Goal: Check status: Check status

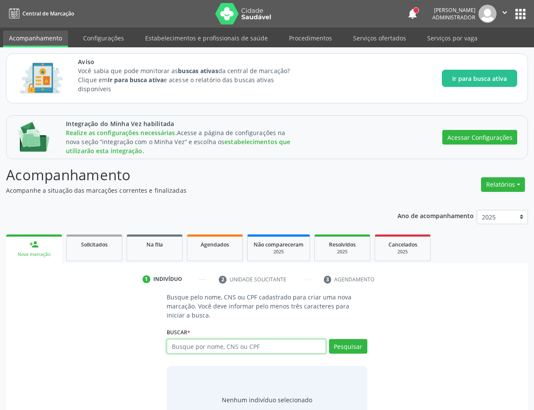
click at [275, 350] on input "text" at bounding box center [246, 346] width 159 height 15
type input "maria"
click at [155, 241] on div "Na fila" at bounding box center [154, 244] width 43 height 9
select select "9"
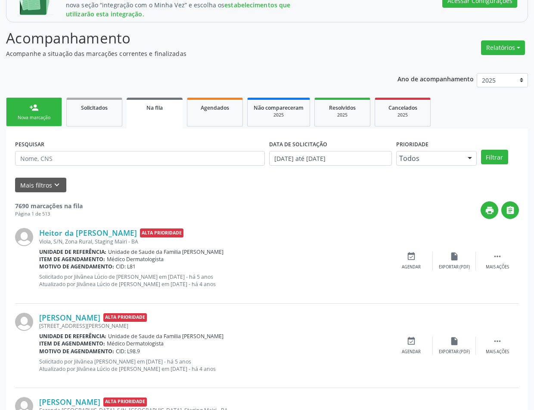
scroll to position [139, 0]
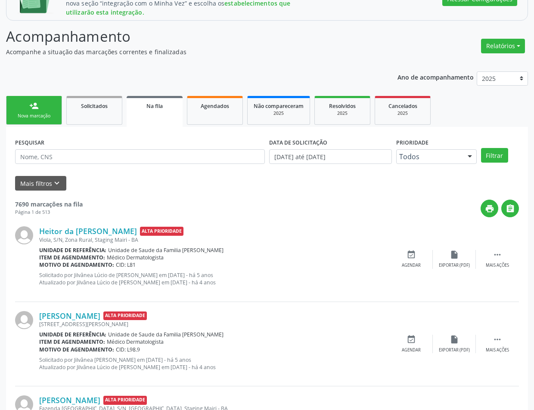
click at [332, 167] on div "DATA DE SOLICITAÇÃO [DATE] até [DATE]" at bounding box center [330, 153] width 127 height 34
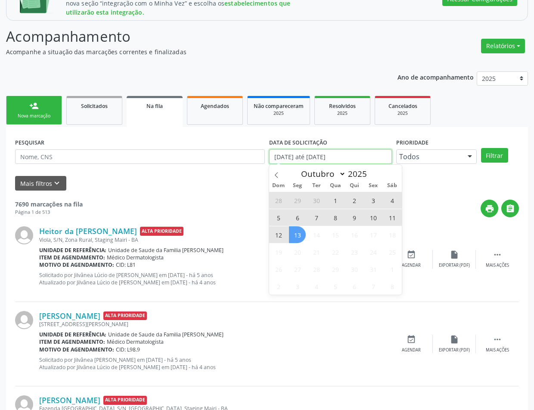
click at [335, 164] on body "Central de Marcação notifications [PERSON_NAME] Administrador  Configurações S…" at bounding box center [267, 66] width 534 height 410
click at [296, 238] on span "13" at bounding box center [297, 234] width 17 height 17
type input "[DATE]"
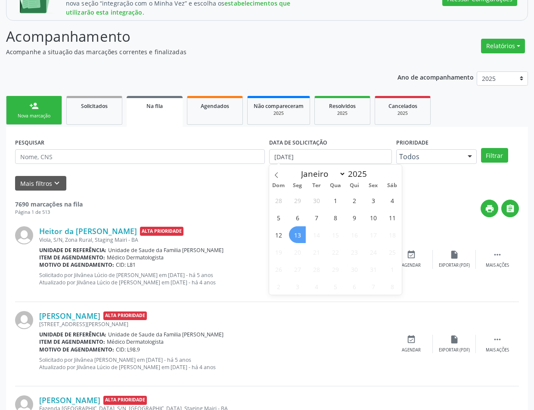
click at [296, 238] on span "13" at bounding box center [297, 234] width 17 height 17
click at [499, 158] on button "Filtrar" at bounding box center [494, 155] width 27 height 15
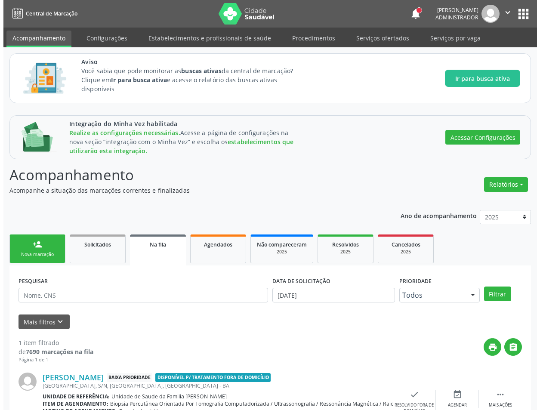
scroll to position [45, 0]
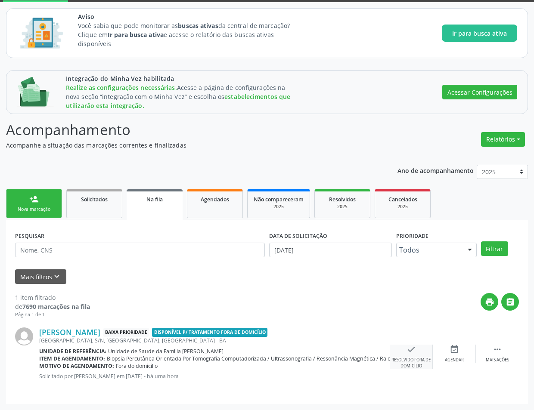
click at [405, 359] on div "Resolvido fora de domicílio" at bounding box center [411, 363] width 43 height 12
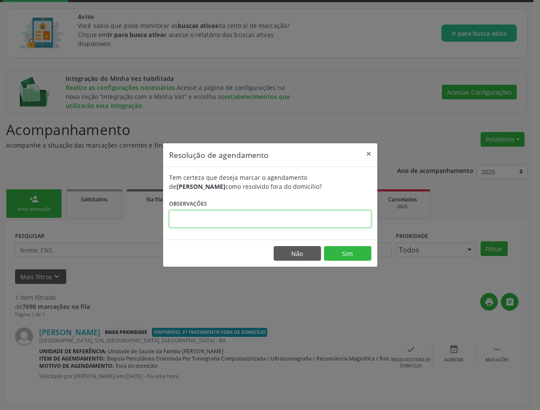
click at [331, 217] on input "text" at bounding box center [270, 218] width 202 height 17
type input "ss"
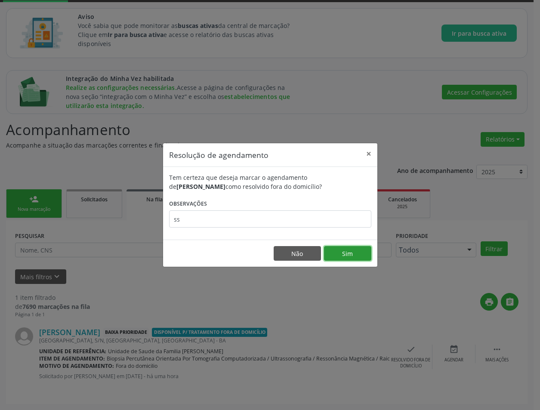
click at [350, 253] on button "Sim" at bounding box center [347, 253] width 47 height 15
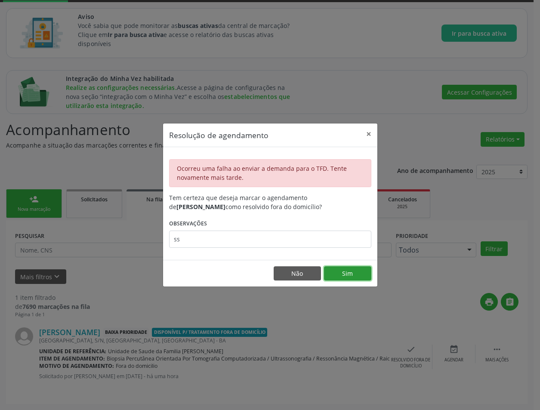
click at [346, 276] on button "Sim" at bounding box center [347, 273] width 47 height 15
click at [343, 273] on button "Sim" at bounding box center [347, 273] width 47 height 15
click at [349, 275] on button "Sim" at bounding box center [347, 273] width 47 height 15
click at [368, 135] on button "×" at bounding box center [368, 134] width 17 height 21
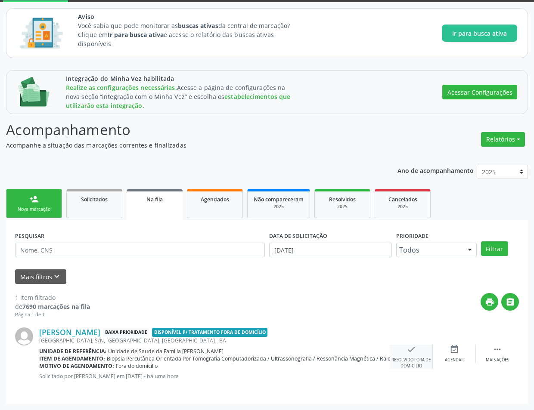
click at [421, 346] on div "check Resolvido fora de domicílio" at bounding box center [411, 357] width 43 height 25
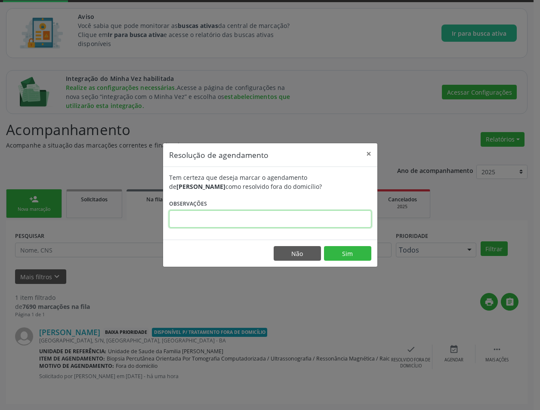
click at [330, 221] on input "text" at bounding box center [270, 218] width 202 height 17
click at [330, 221] on input "ee" at bounding box center [270, 218] width 202 height 17
type input "ee"
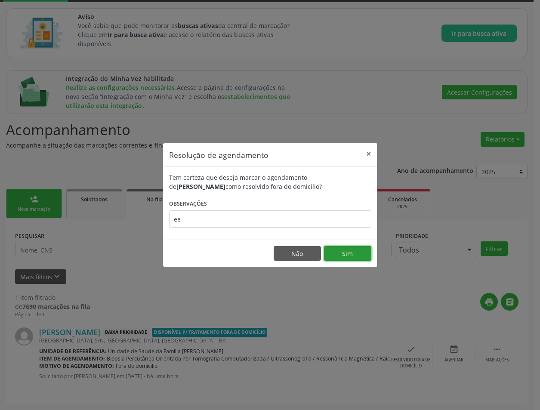
click at [349, 250] on button "Sim" at bounding box center [347, 253] width 47 height 15
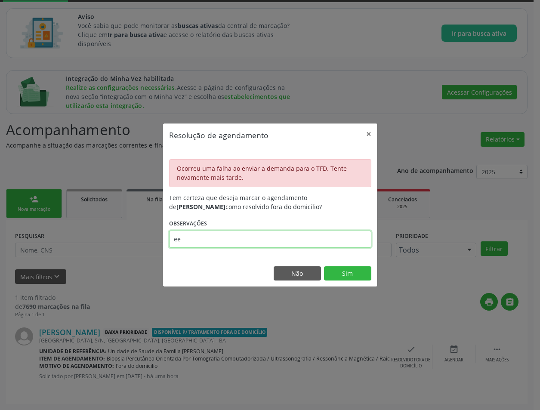
click at [307, 242] on input "ee" at bounding box center [270, 239] width 202 height 17
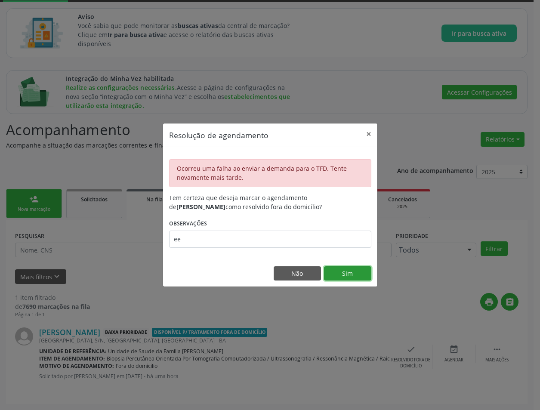
click at [348, 273] on button "Sim" at bounding box center [347, 273] width 47 height 15
click at [335, 273] on button "Sim" at bounding box center [347, 273] width 47 height 15
click at [343, 266] on button "Sim" at bounding box center [347, 273] width 47 height 15
click at [345, 275] on button "Sim" at bounding box center [347, 273] width 47 height 15
click at [341, 278] on button "Sim" at bounding box center [347, 273] width 47 height 15
